Goal: Transaction & Acquisition: Purchase product/service

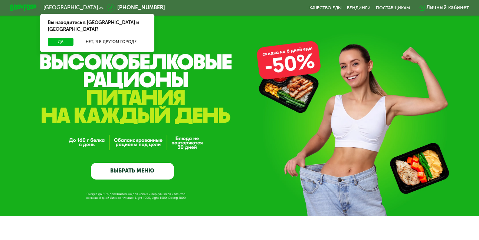
click at [123, 174] on link "ВЫБРАТЬ МЕНЮ" at bounding box center [132, 171] width 83 height 17
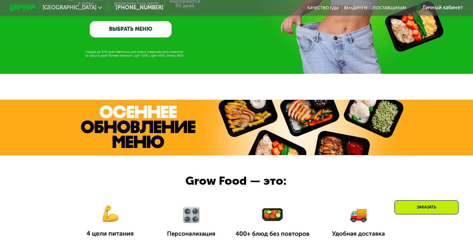
scroll to position [66, 0]
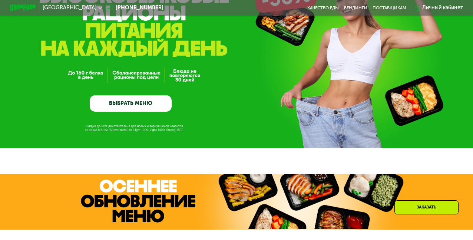
click at [139, 106] on link "ВЫБРАТЬ МЕНЮ" at bounding box center [131, 103] width 82 height 16
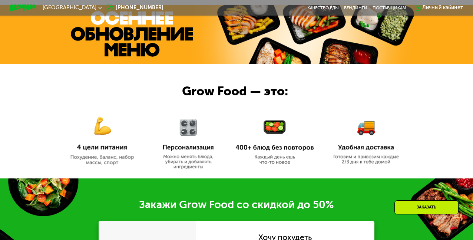
scroll to position [160, 0]
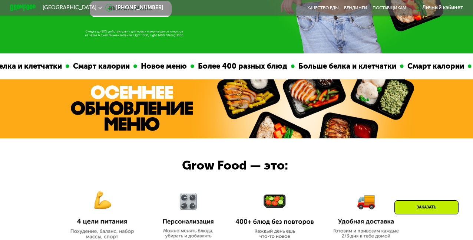
click at [135, 12] on div "Москва [PHONE_NUMBER] Качество еды [PERSON_NAME] поставщикам Личный кабинет" at bounding box center [237, 7] width 460 height 14
